Goal: Task Accomplishment & Management: Complete application form

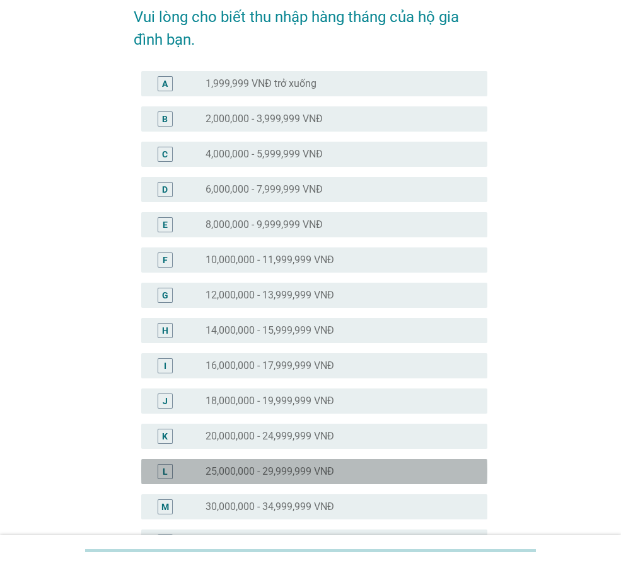
click at [364, 469] on div "radio_button_unchecked 25,000,000 - 29,999,999 VNĐ" at bounding box center [335, 472] width 261 height 13
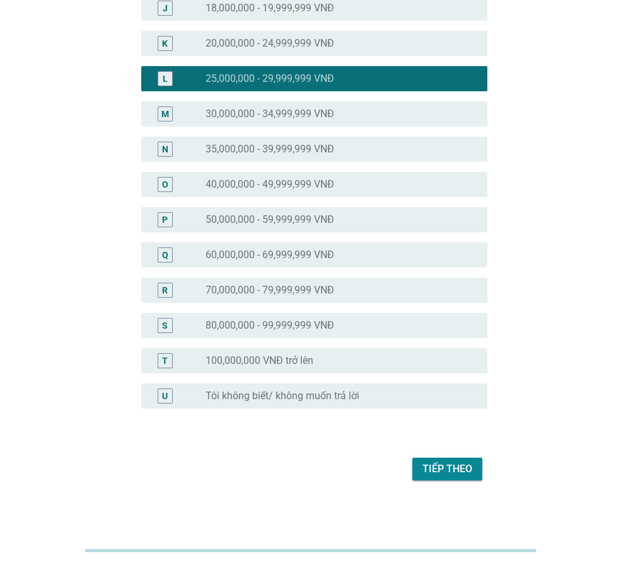
scroll to position [461, 0]
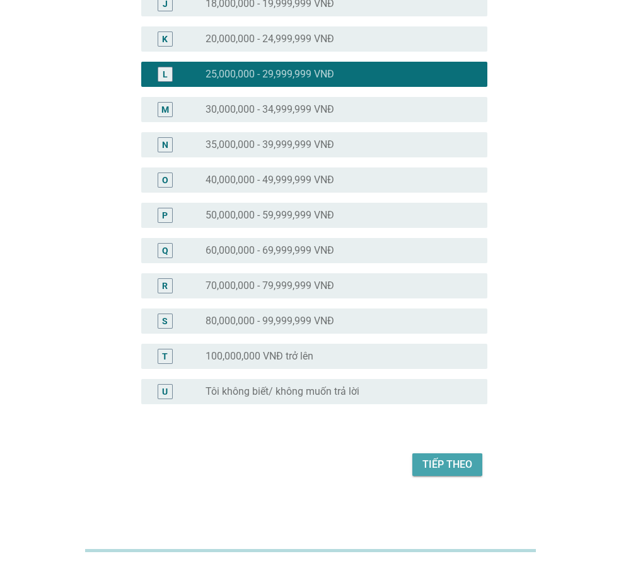
click at [435, 470] on div "Tiếp theo" at bounding box center [447, 464] width 50 height 15
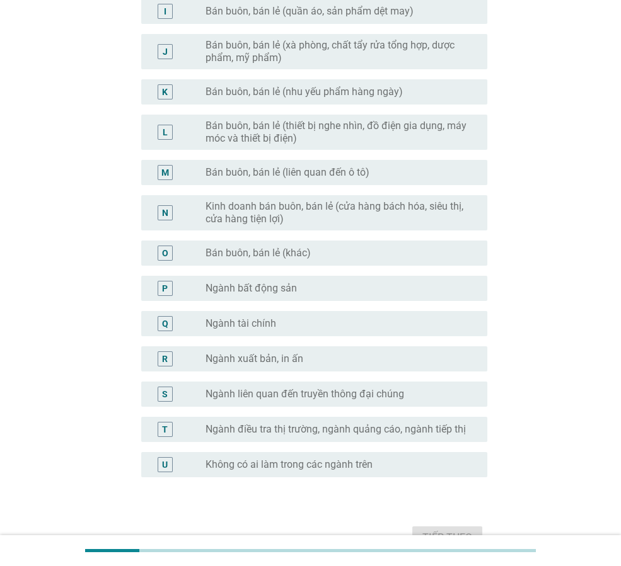
scroll to position [0, 0]
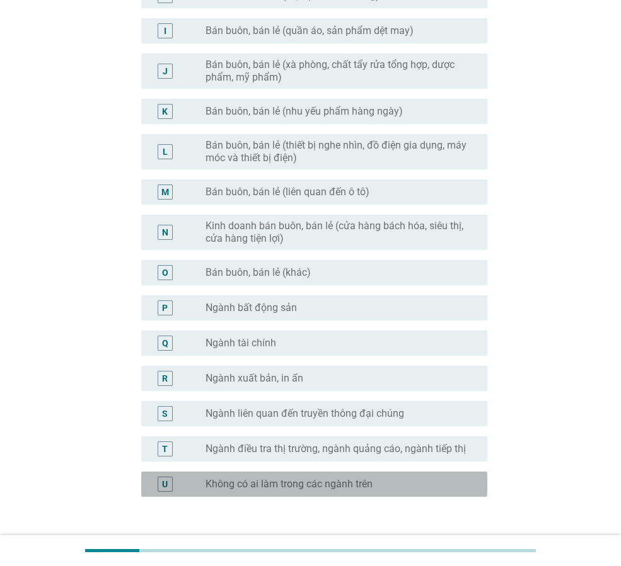
click at [307, 478] on label "Không có ai làm trong các ngành trên" at bounding box center [288, 484] width 167 height 13
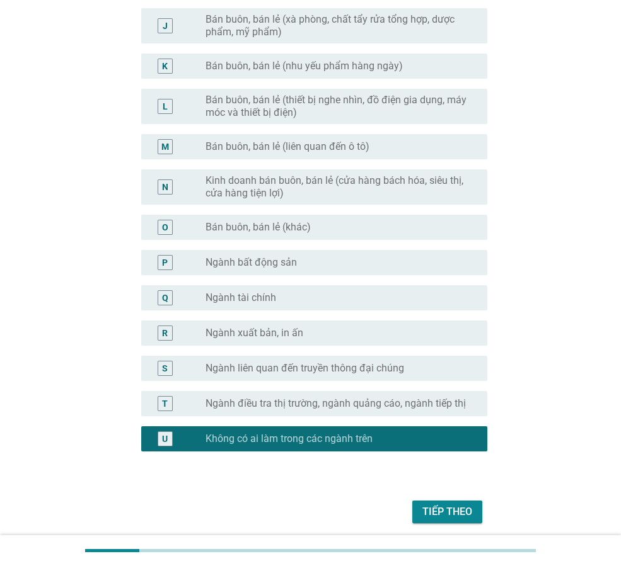
scroll to position [534, 0]
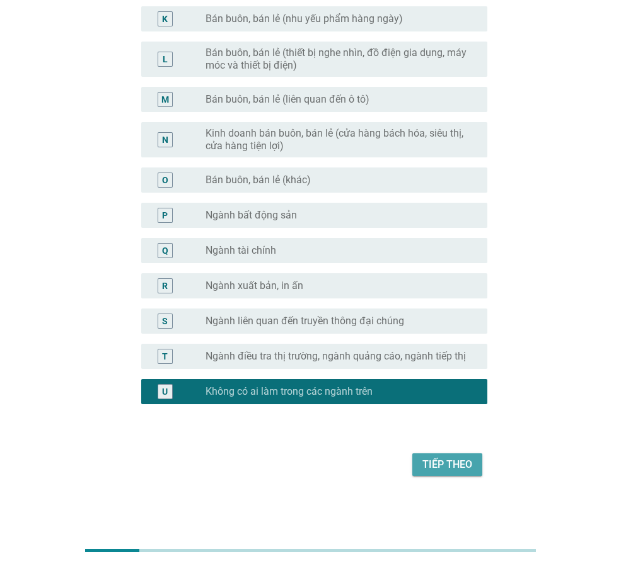
click at [465, 469] on div "Tiếp theo" at bounding box center [447, 464] width 50 height 15
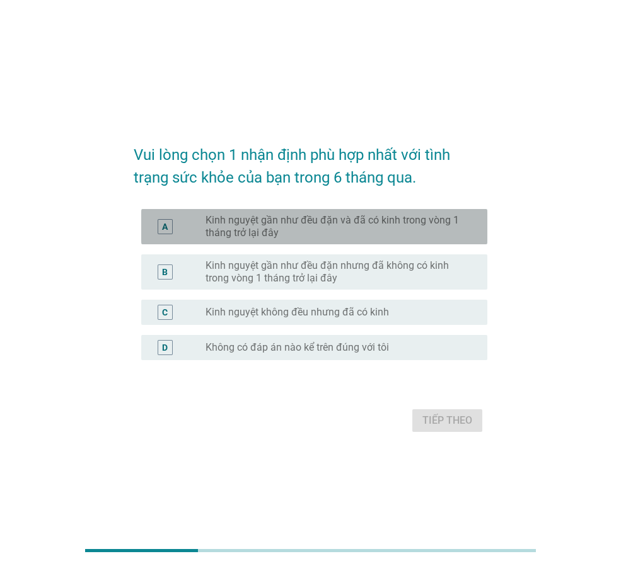
click at [358, 233] on label "Kinh nguyệt gần như đều đặn và đã có kinh trong vòng 1 tháng trở lại đây" at bounding box center [335, 226] width 261 height 25
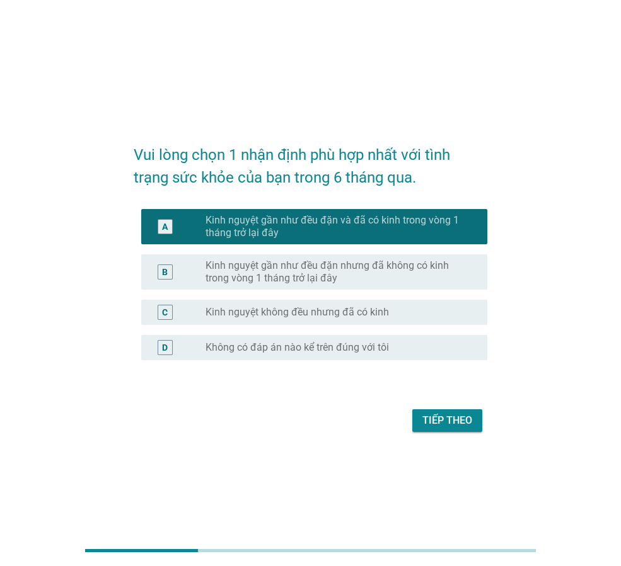
click at [435, 422] on div "Tiếp theo" at bounding box center [447, 420] width 50 height 15
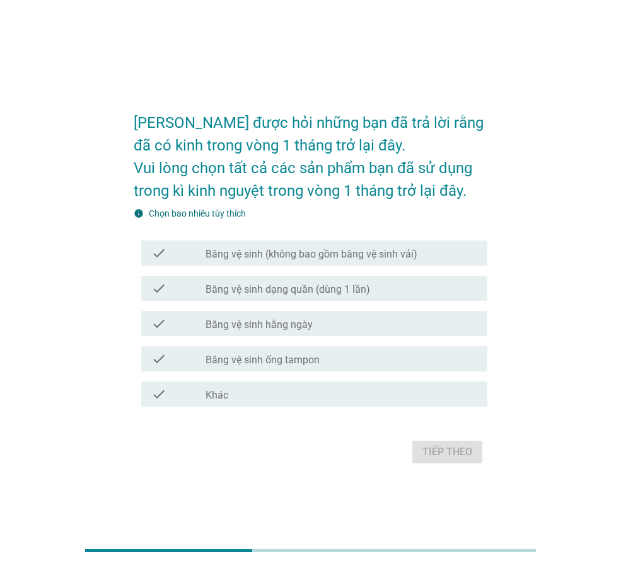
click at [443, 257] on div "check_box_outline_blank Băng vệ sinh (không bao gồm băng vệ sinh vải)" at bounding box center [341, 253] width 272 height 15
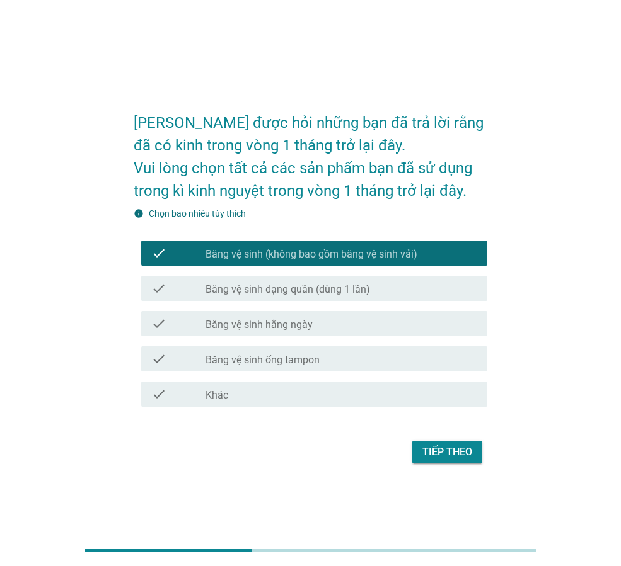
click at [442, 294] on div "check_box_outline_blank Băng vệ sinh dạng quần (dùng 1 lần)" at bounding box center [341, 288] width 272 height 15
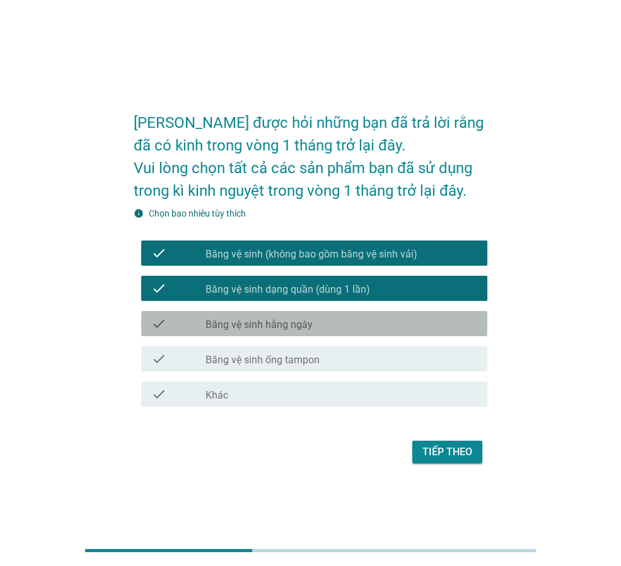
click at [370, 328] on div "check_box_outline_blank Băng vệ sinh hằng ngày" at bounding box center [341, 323] width 272 height 15
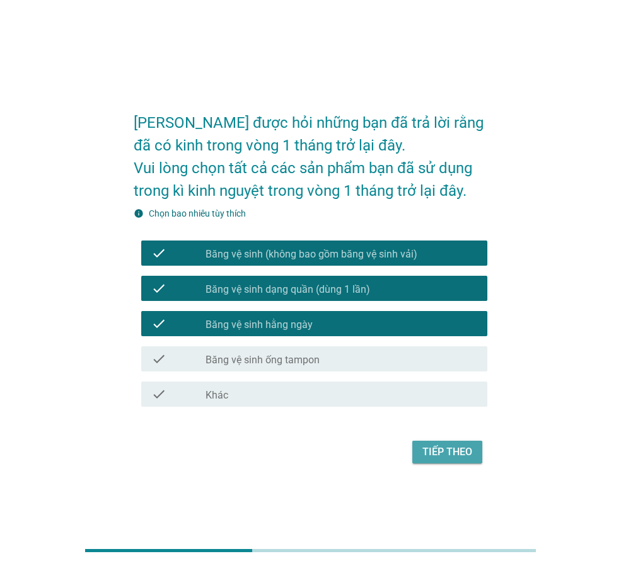
click at [444, 459] on div "Tiếp theo" at bounding box center [447, 452] width 50 height 15
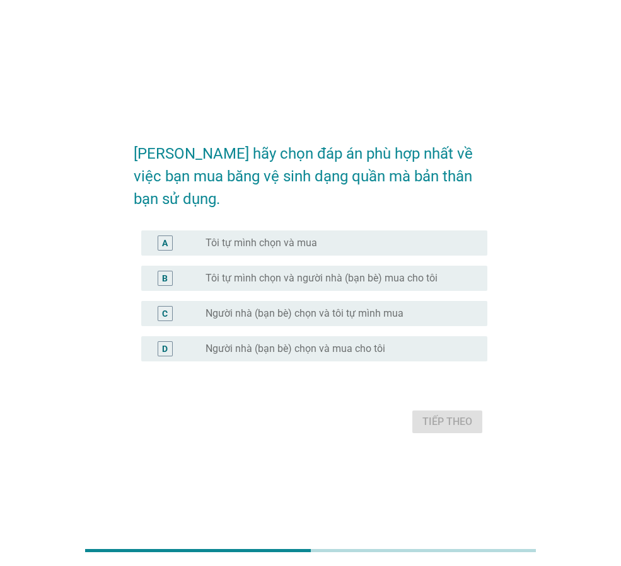
click at [346, 231] on div "A radio_button_unchecked Tôi tự mình chọn và mua" at bounding box center [314, 243] width 346 height 25
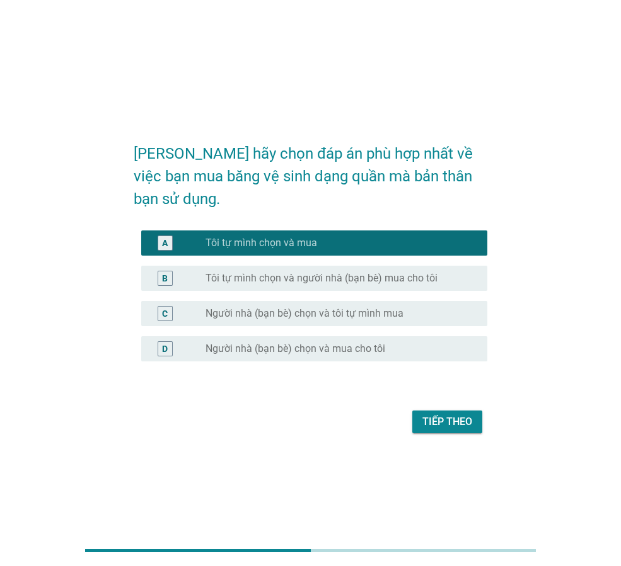
click at [444, 429] on div "[PERSON_NAME] hãy chọn đáp án phù hợp nhất về việc bạn mua băng vệ sinh dạng qu…" at bounding box center [310, 284] width 374 height 328
click at [444, 421] on div "Tiếp theo" at bounding box center [310, 422] width 353 height 30
click at [446, 415] on div "Tiếp theo" at bounding box center [447, 422] width 50 height 15
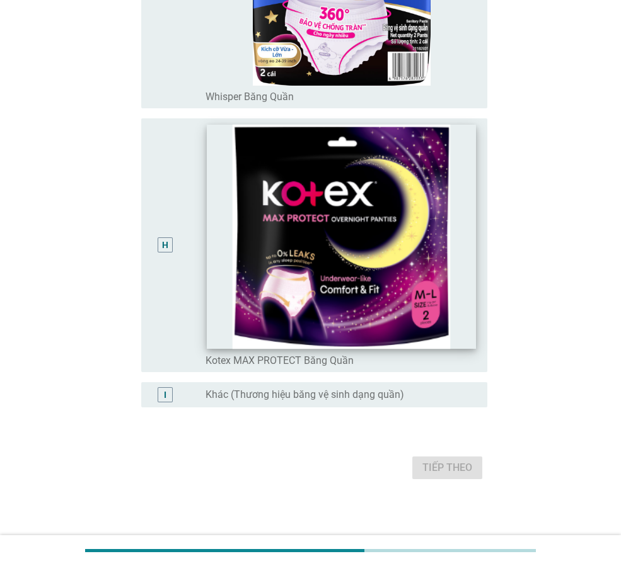
scroll to position [1890, 0]
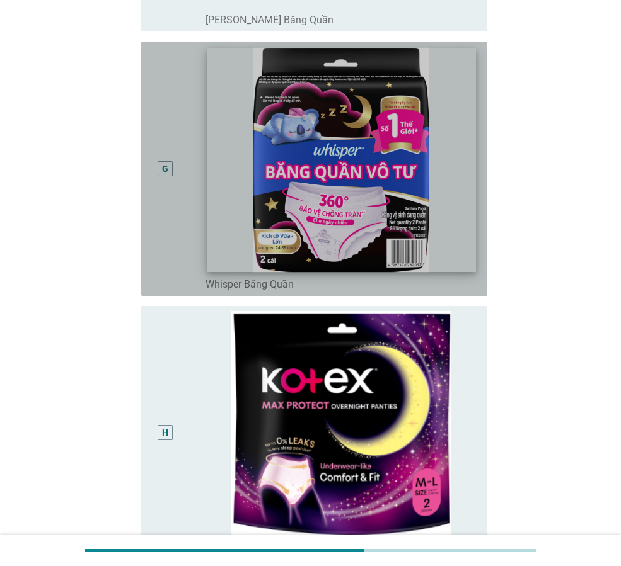
click at [372, 232] on img at bounding box center [341, 160] width 268 height 224
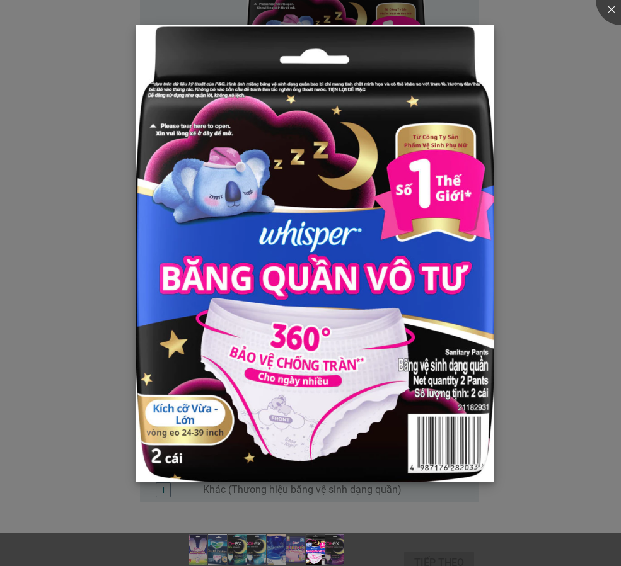
scroll to position [1862, 0]
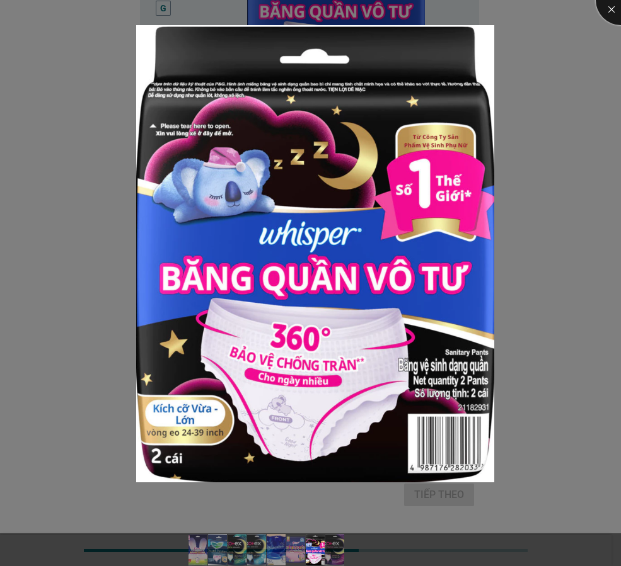
click at [612, 6] on div at bounding box center [620, 0] width 50 height 50
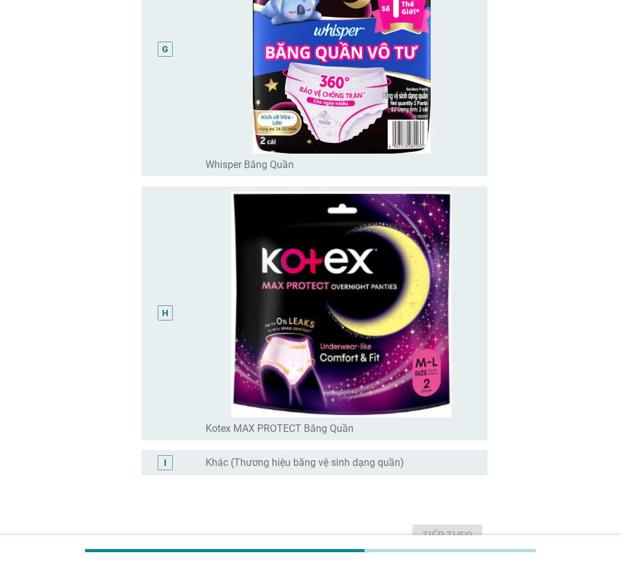
scroll to position [1799, 0]
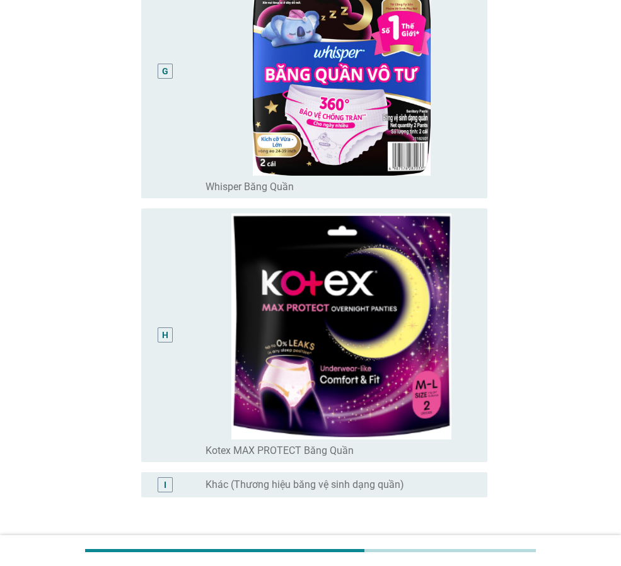
click at [164, 68] on div "G" at bounding box center [165, 70] width 6 height 13
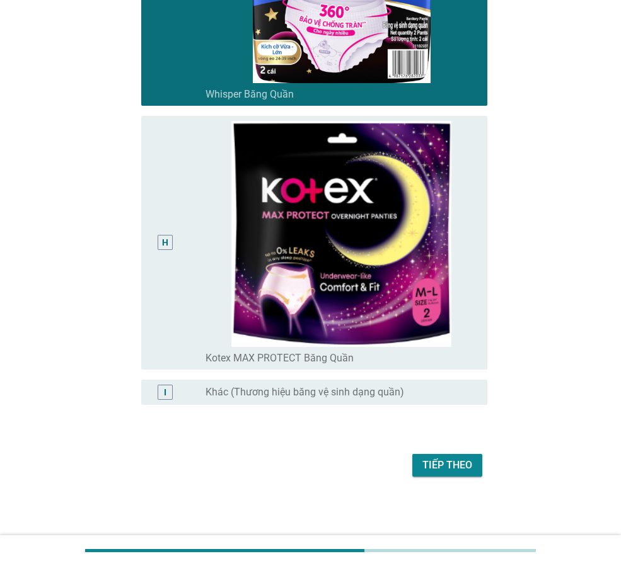
scroll to position [1893, 0]
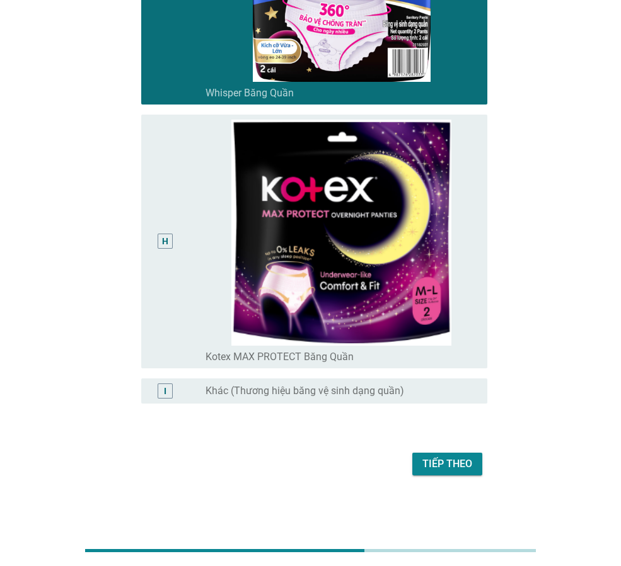
click at [447, 461] on div "Tiếp theo" at bounding box center [447, 464] width 50 height 15
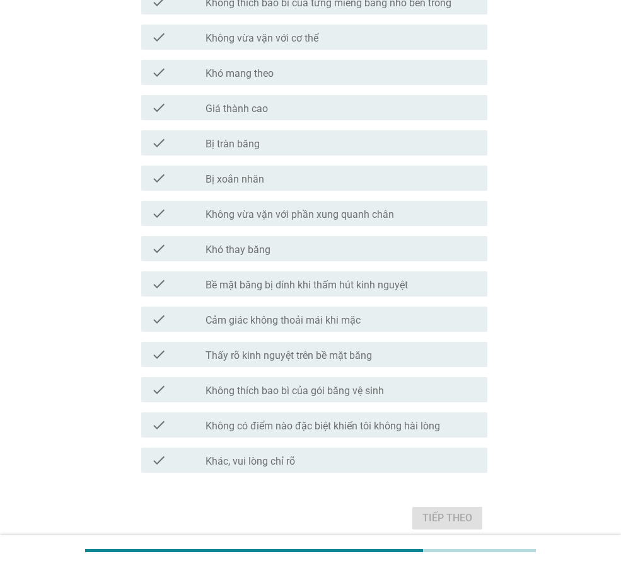
scroll to position [862, 0]
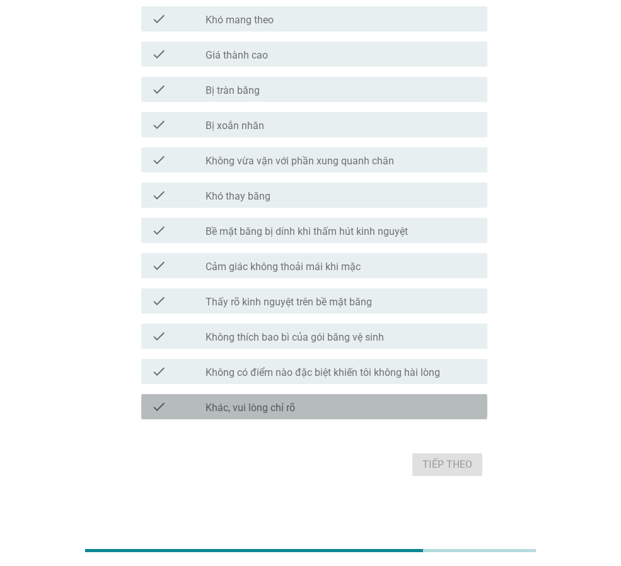
click at [386, 403] on div "check_box_outline_blank Khác, vui lòng chỉ rõ" at bounding box center [341, 406] width 272 height 15
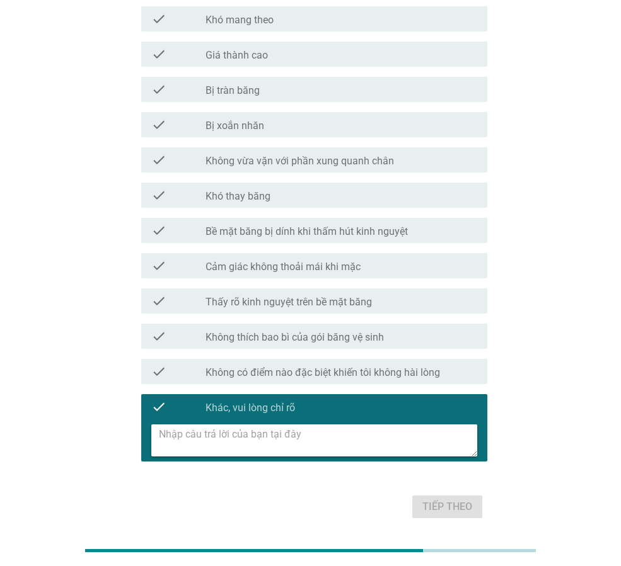
click at [376, 375] on label "Không có điểm nào đặc biệt khiến tôi không hài lòng" at bounding box center [322, 373] width 234 height 13
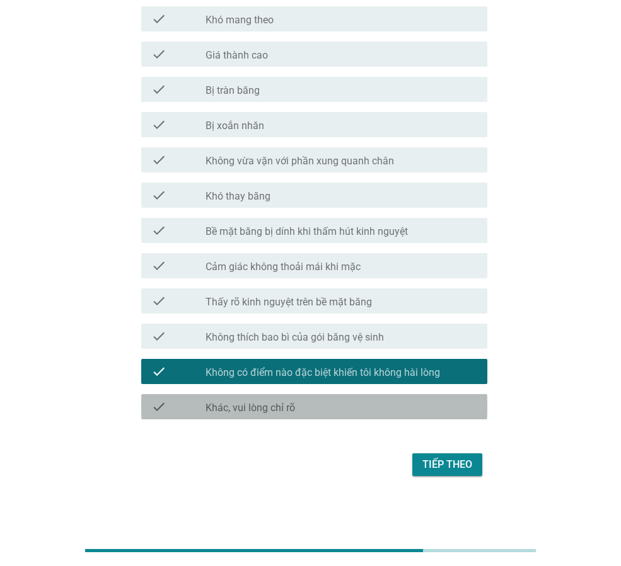
click at [157, 406] on icon "check" at bounding box center [158, 406] width 15 height 15
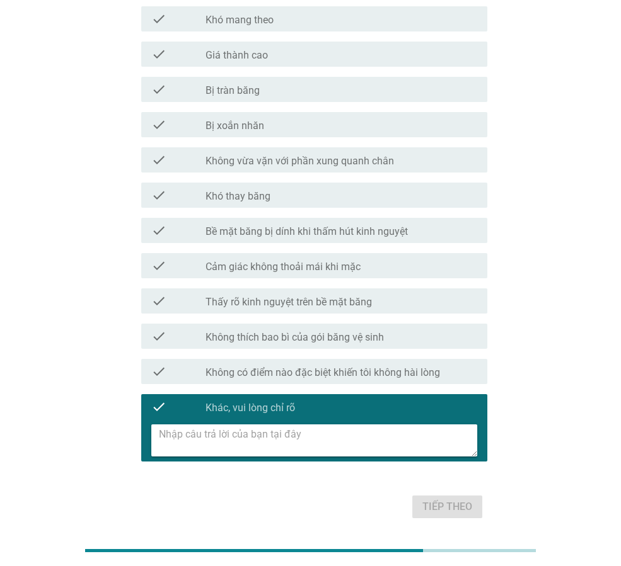
drag, startPoint x: 163, startPoint y: 407, endPoint x: 157, endPoint y: 394, distance: 14.1
click at [162, 404] on icon "check" at bounding box center [158, 406] width 15 height 15
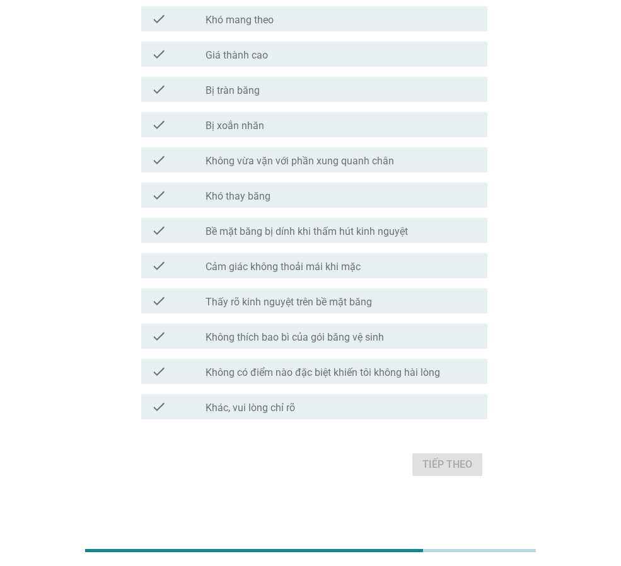
click at [153, 370] on icon "check" at bounding box center [158, 371] width 15 height 15
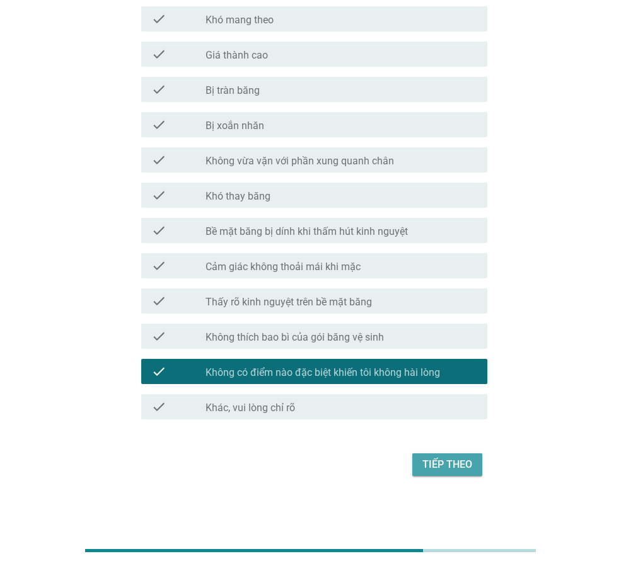
click at [467, 464] on div "Tiếp theo" at bounding box center [447, 464] width 50 height 15
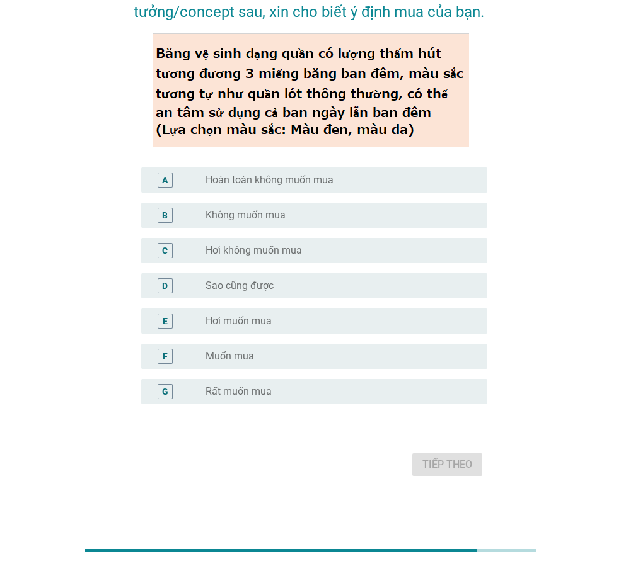
scroll to position [0, 0]
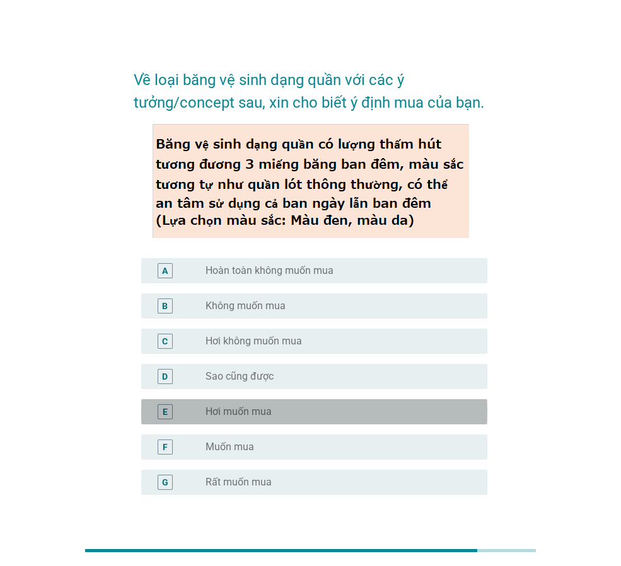
click at [305, 415] on div "radio_button_unchecked Hơi muốn mua" at bounding box center [335, 412] width 261 height 13
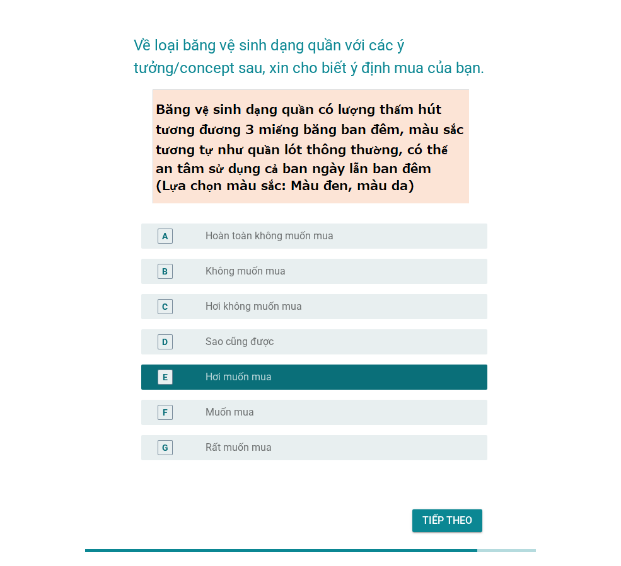
scroll to position [63, 0]
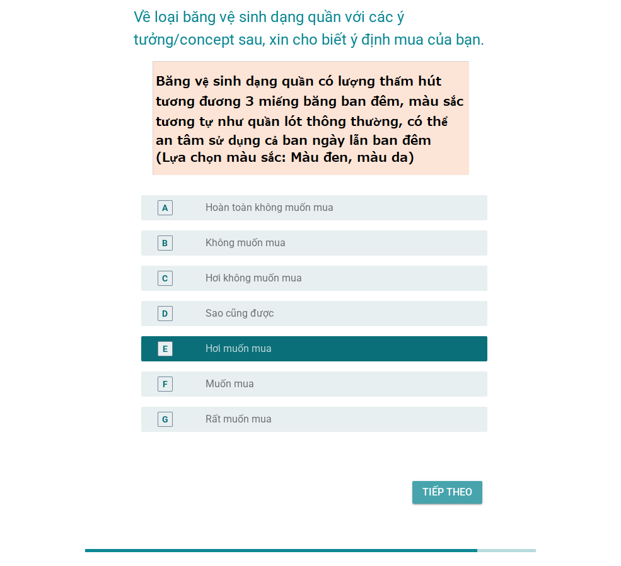
click at [449, 499] on div "Tiếp theo" at bounding box center [447, 492] width 50 height 15
